Goal: Find specific page/section: Find specific page/section

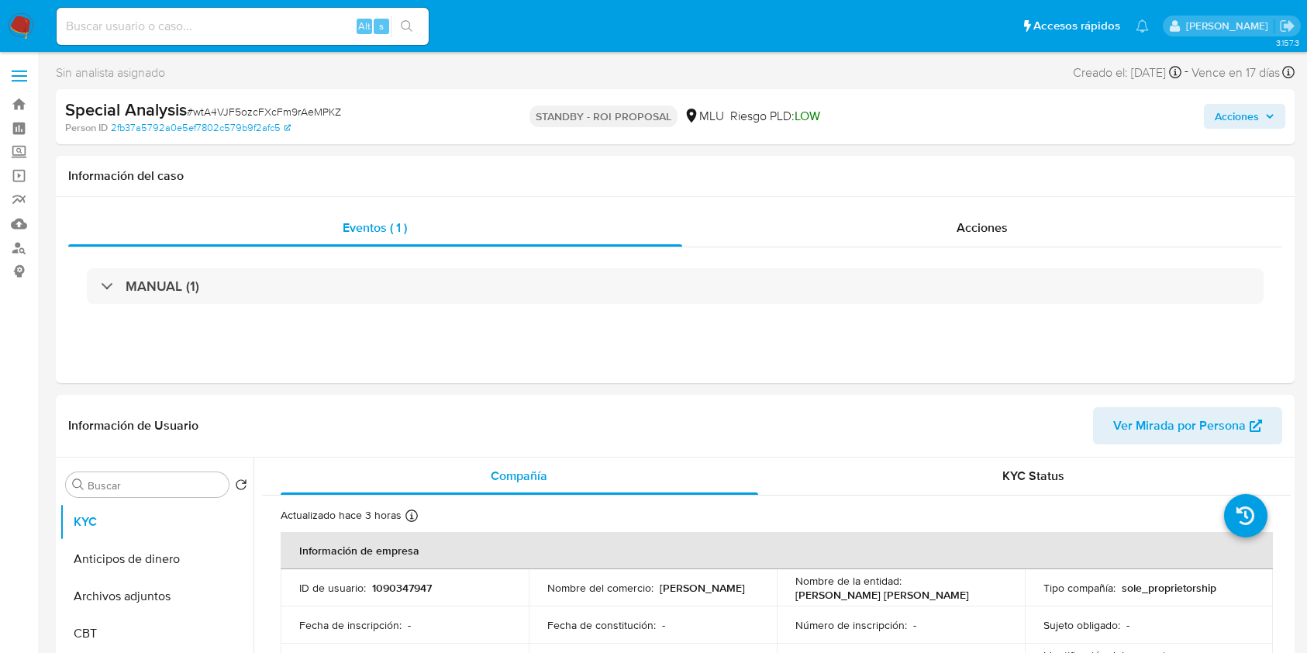
select select "10"
click at [19, 22] on img at bounding box center [21, 26] width 26 height 26
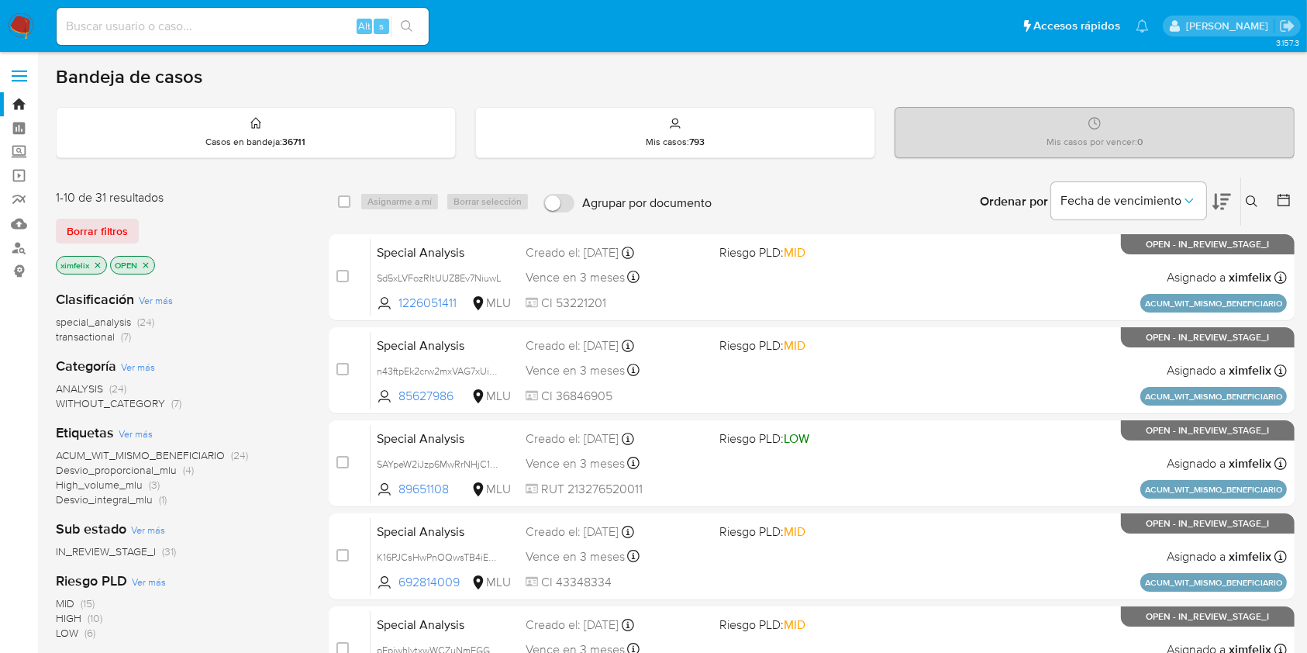
click at [248, 234] on div "Borrar filtros" at bounding box center [180, 231] width 248 height 25
